Goal: Check status: Check status

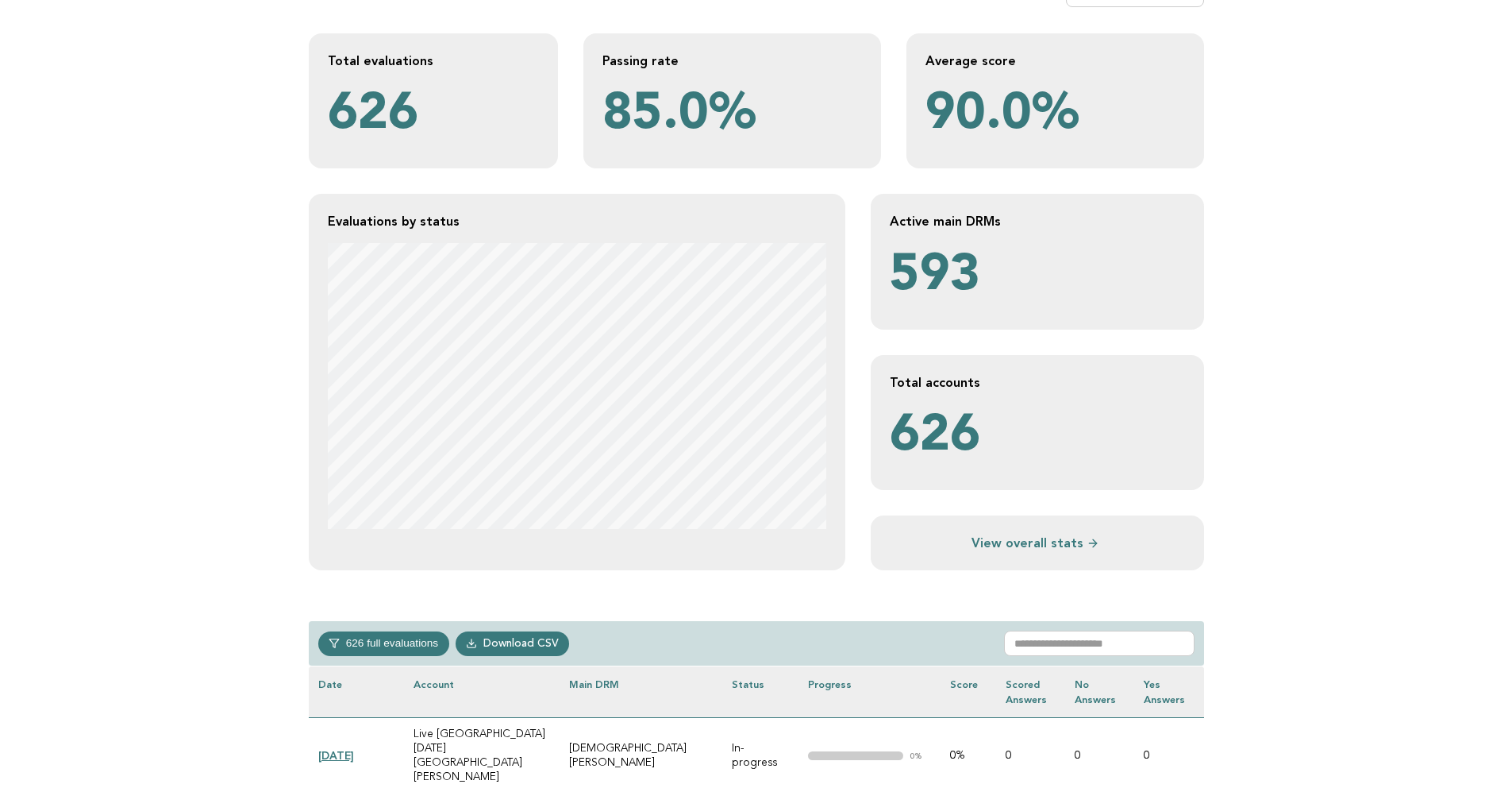
scroll to position [99, 0]
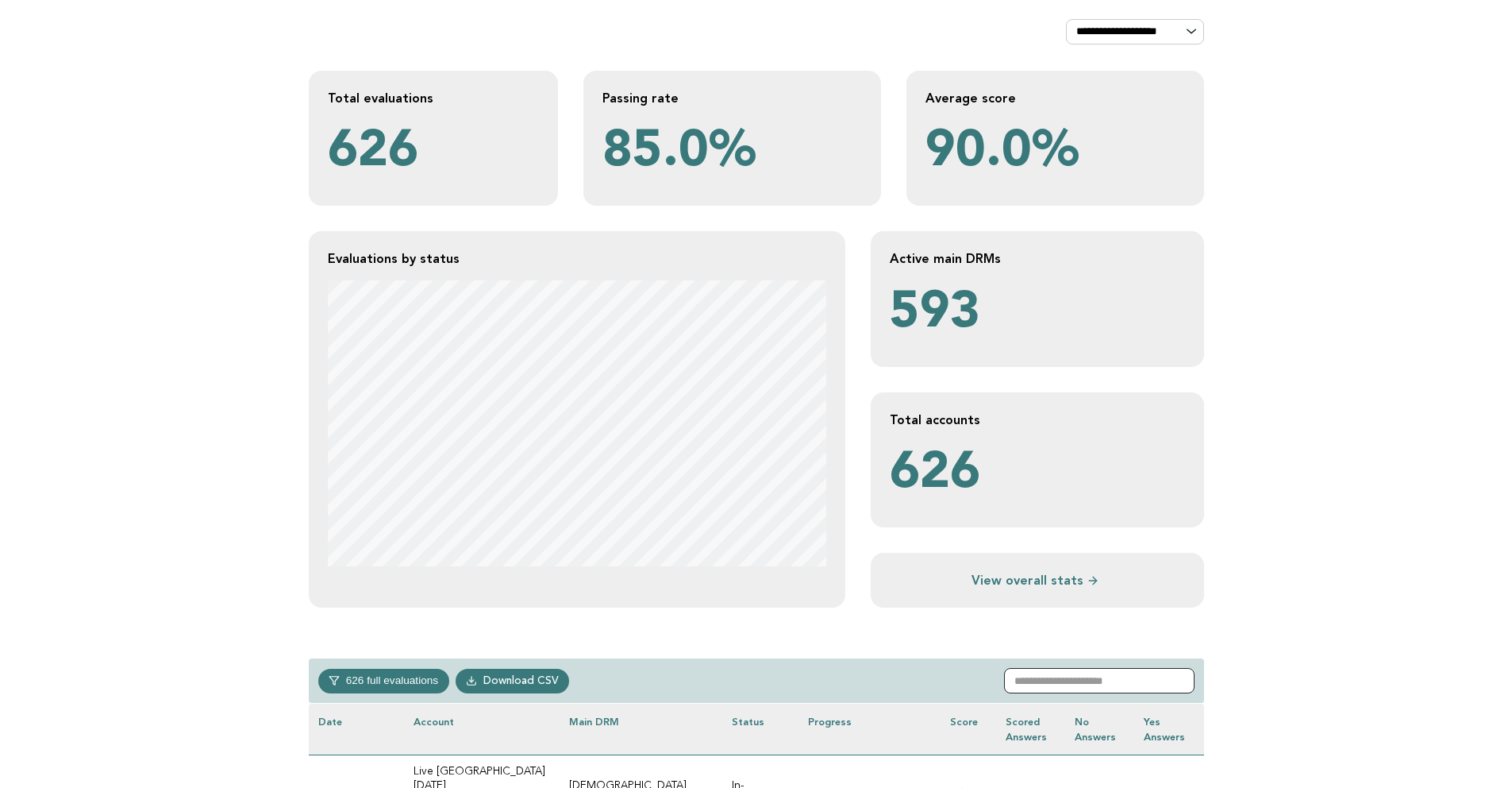
click at [1042, 683] on input "text" at bounding box center [1099, 681] width 191 height 26
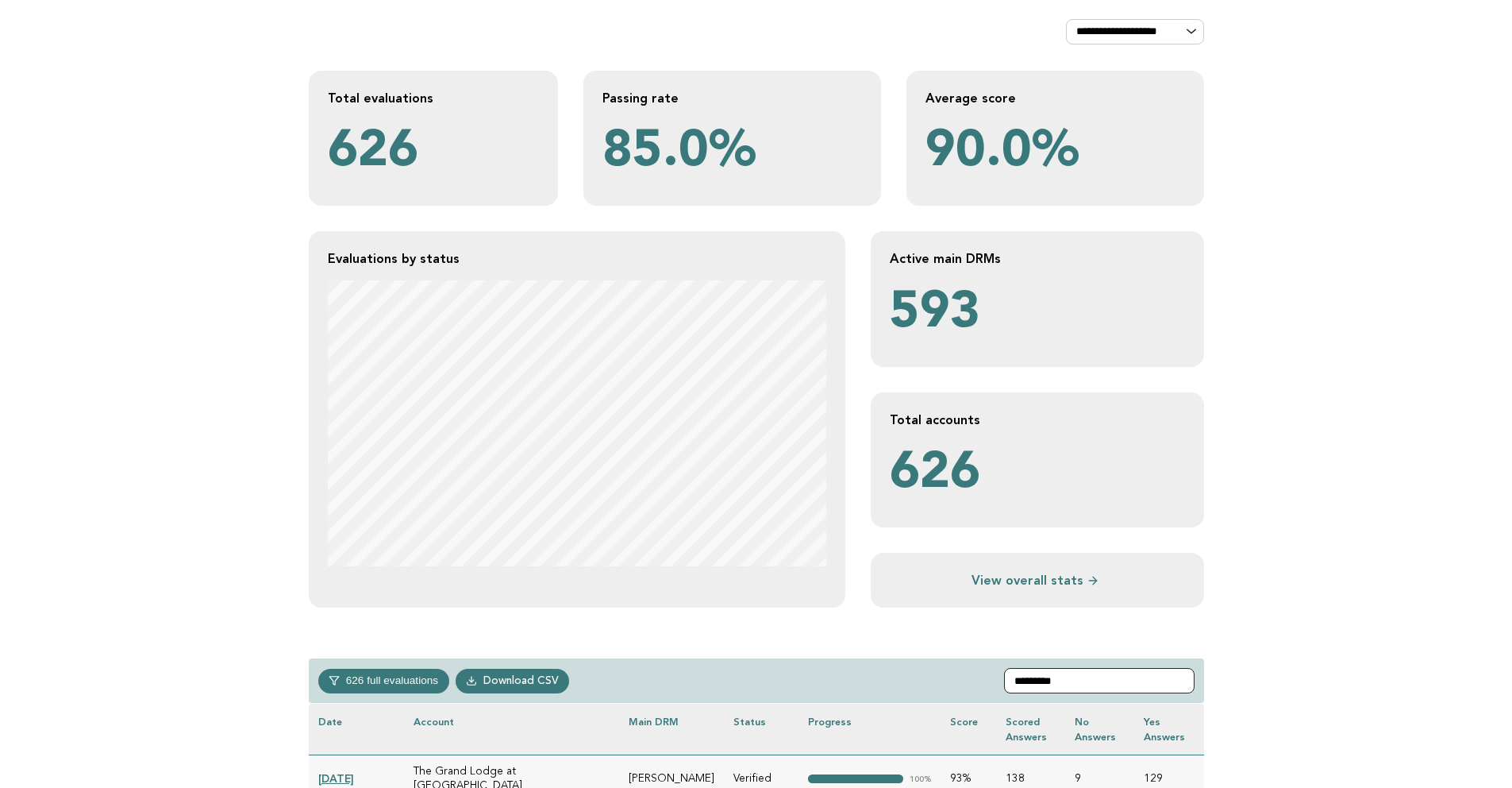
scroll to position [342, 0]
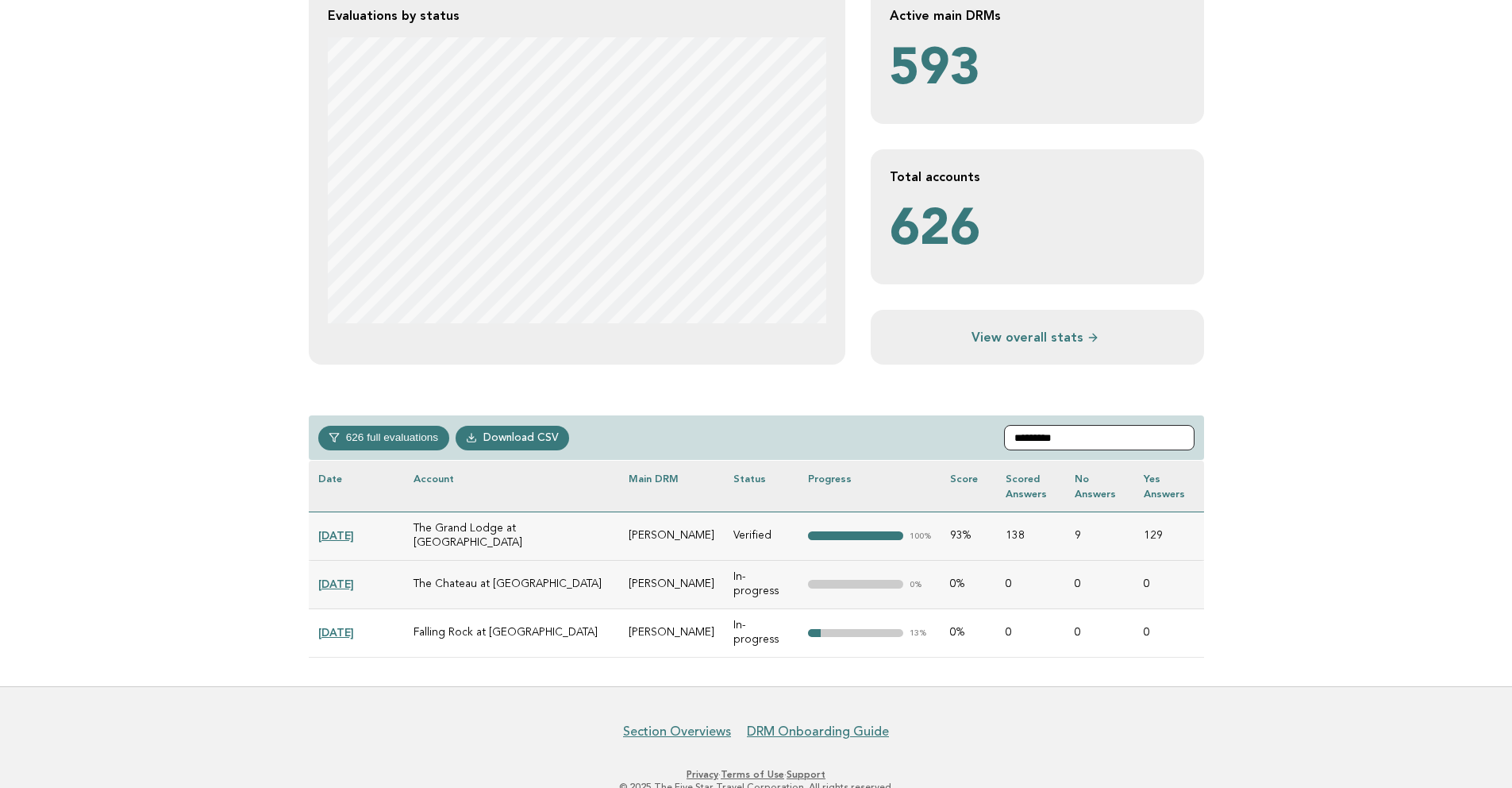
type input "*********"
click at [347, 577] on link "[DATE]" at bounding box center [336, 583] width 36 height 13
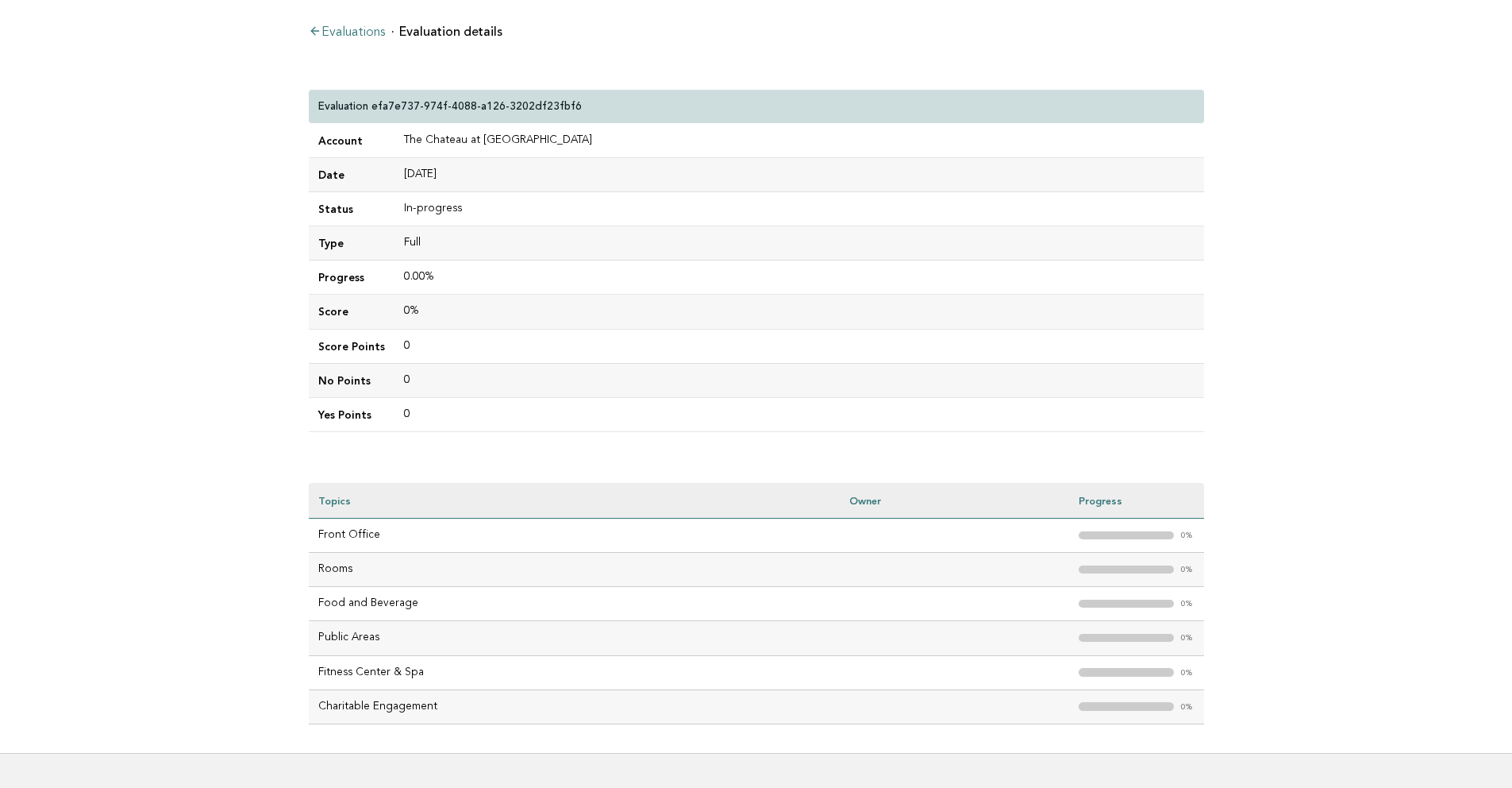
scroll to position [39, 0]
